Goal: Find specific page/section: Find specific page/section

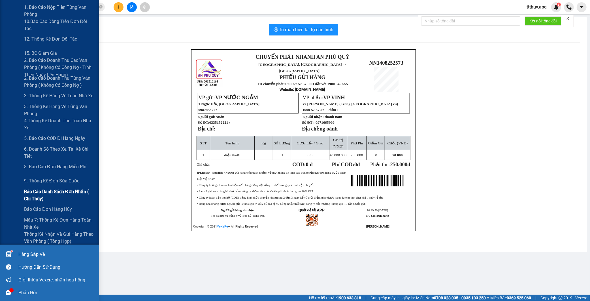
scroll to position [115, 0]
click at [40, 150] on span "6. Doanh số theo xe, tài xế chi tiết" at bounding box center [59, 152] width 71 height 14
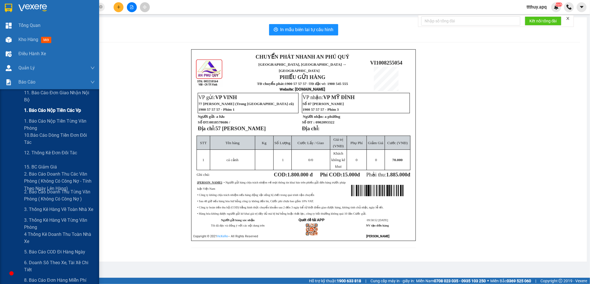
click at [51, 109] on span "1. Báo cáo nộp tiền các vp" at bounding box center [52, 110] width 57 height 7
